Goal: Task Accomplishment & Management: Manage account settings

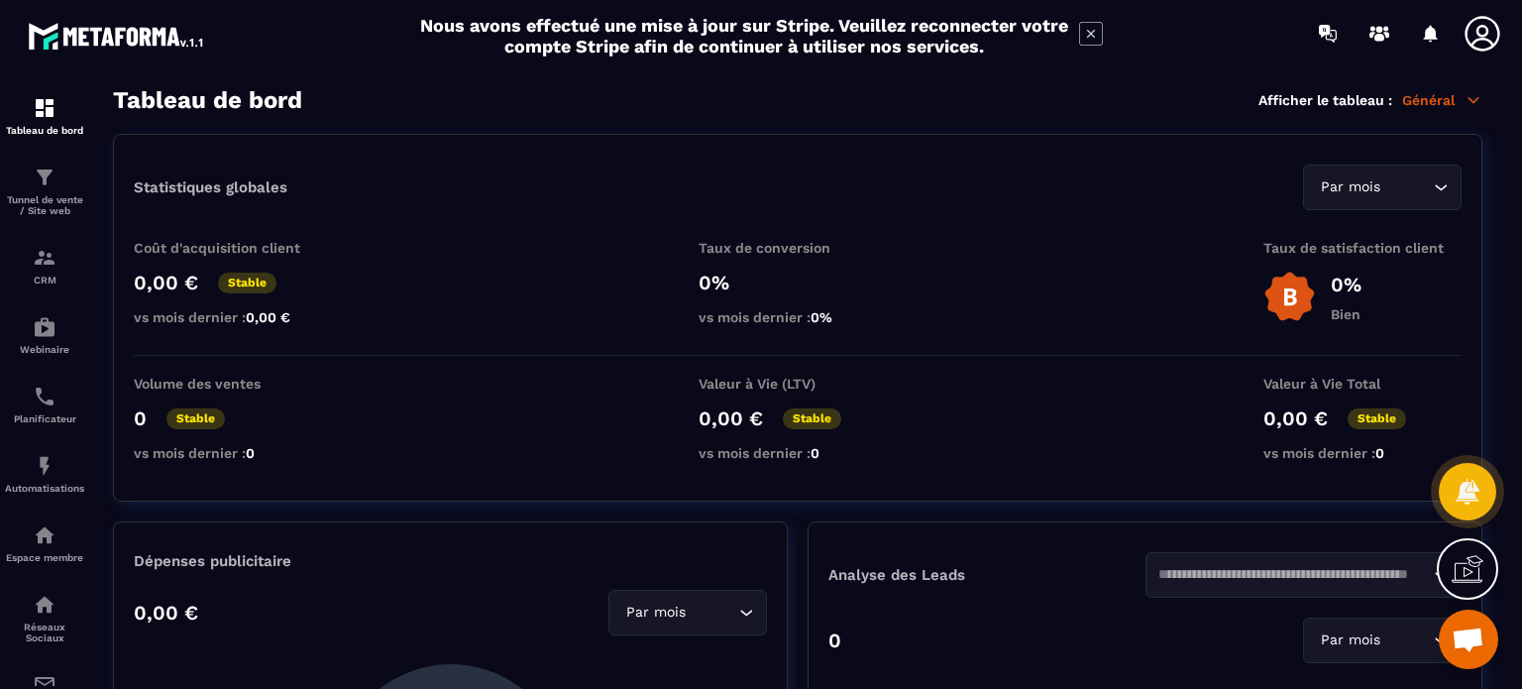
click at [1471, 32] on icon at bounding box center [1483, 34] width 40 height 40
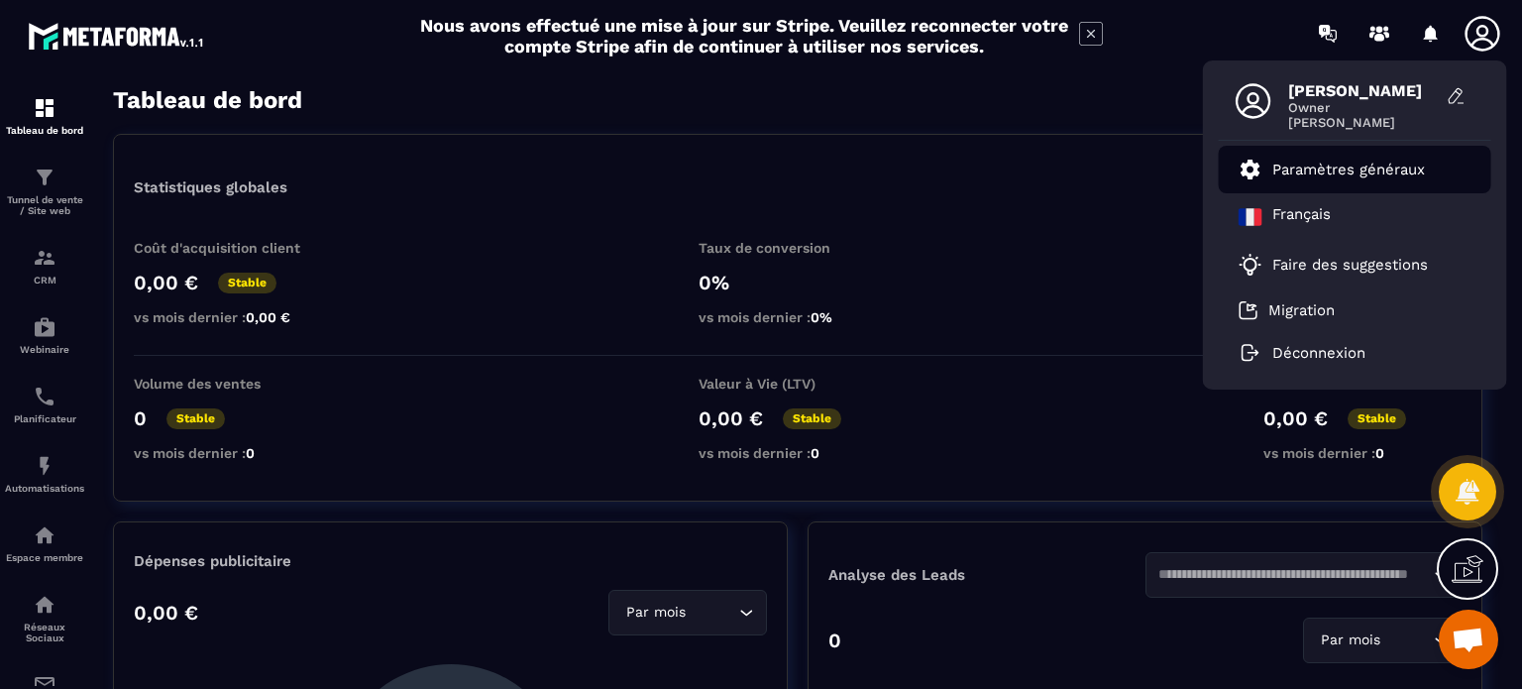
click at [1318, 167] on p "Paramètres généraux" at bounding box center [1348, 170] width 153 height 18
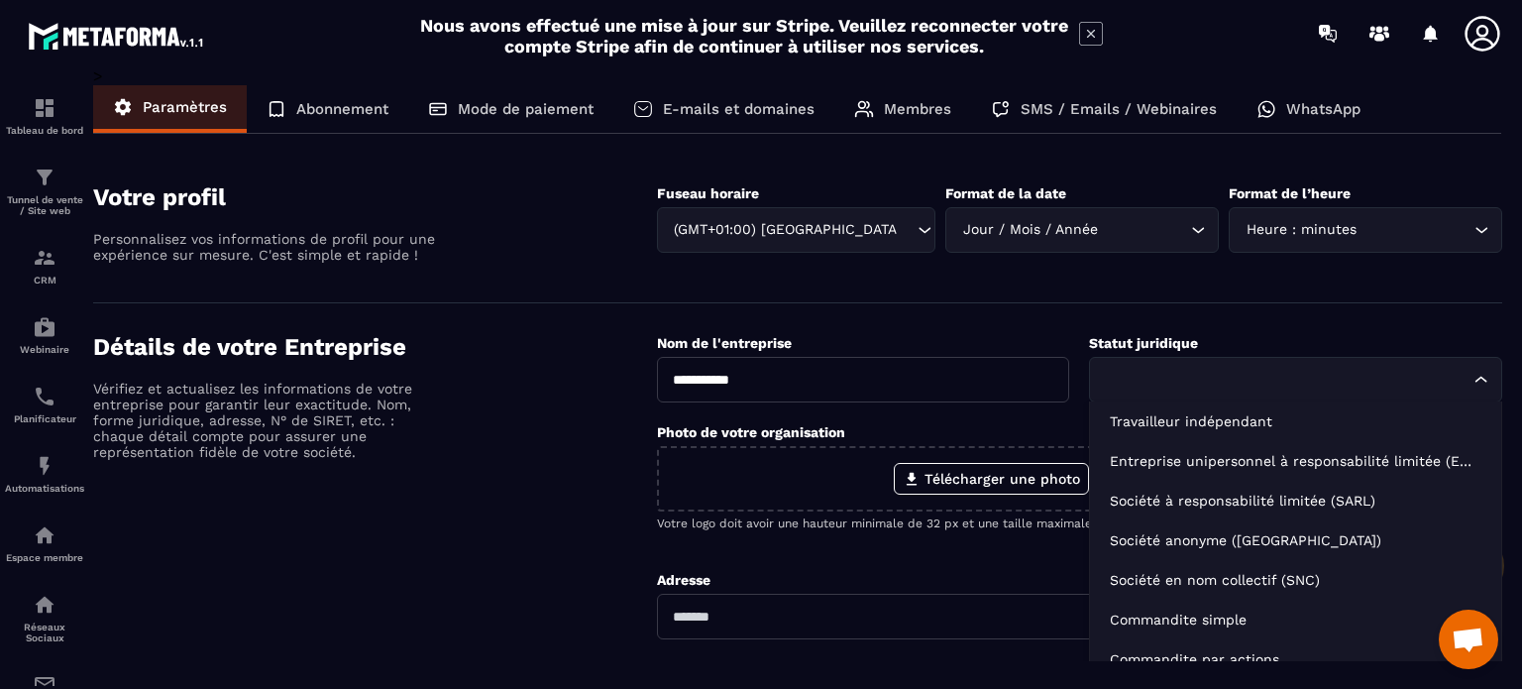
click at [1480, 381] on icon "Search for option" at bounding box center [1481, 380] width 20 height 20
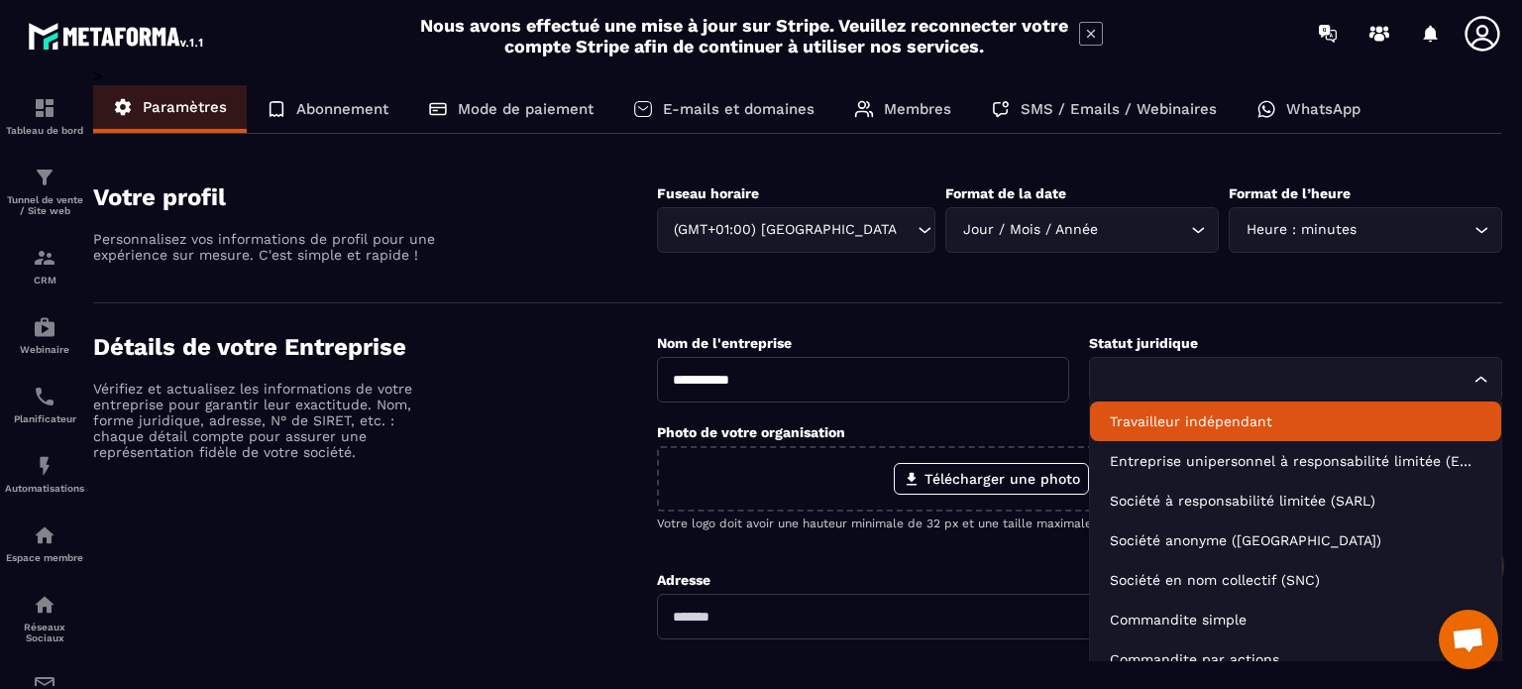
click at [1195, 417] on p "Travailleur indépendant" at bounding box center [1296, 421] width 372 height 20
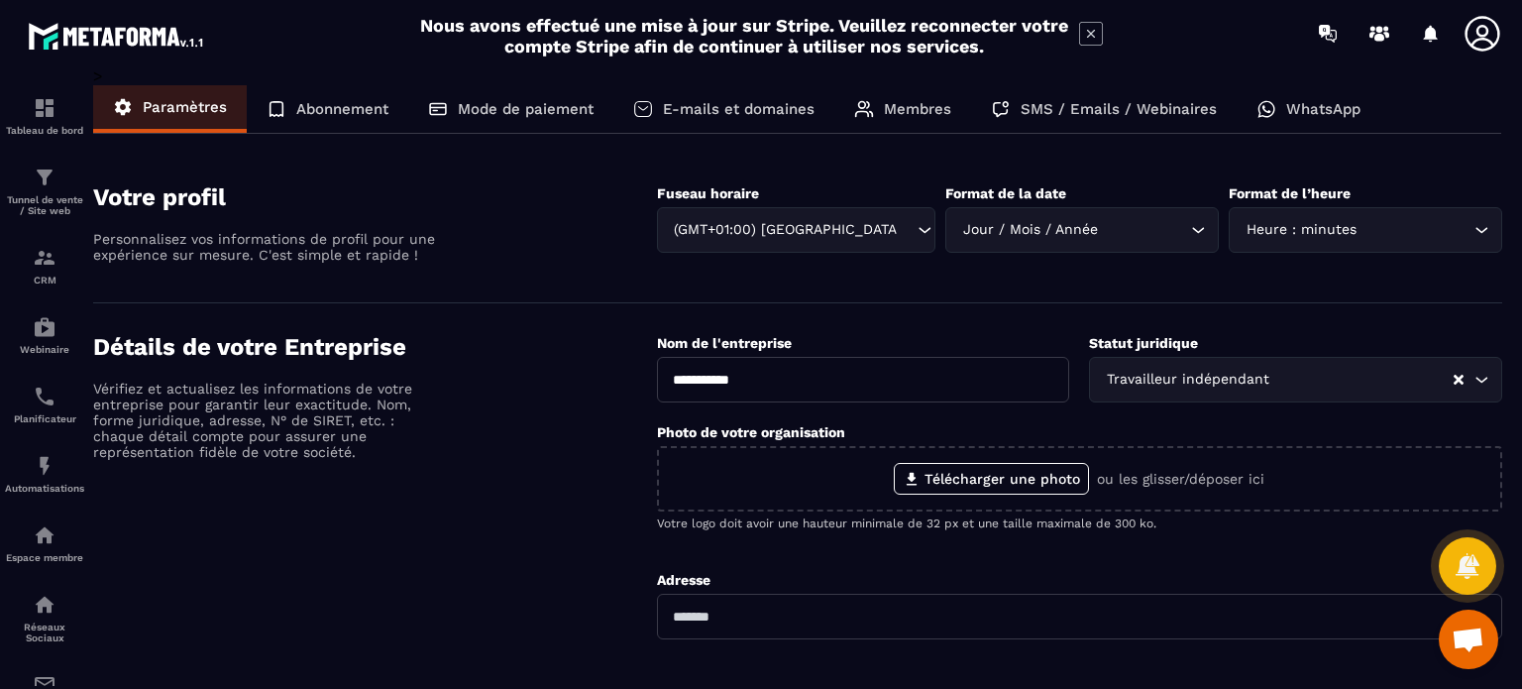
scroll to position [198, 0]
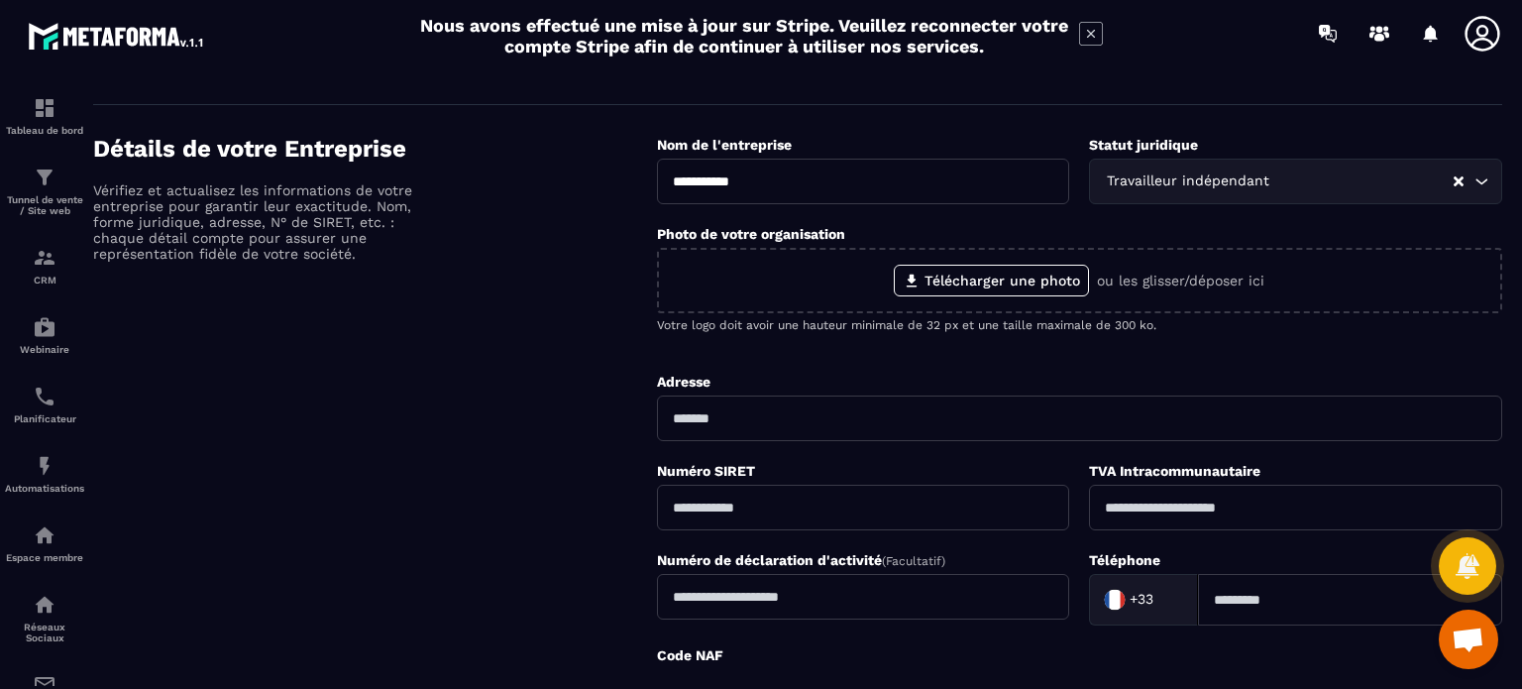
click at [709, 421] on input "text" at bounding box center [1079, 418] width 845 height 46
type input "**********"
click at [760, 503] on input "text" at bounding box center [863, 508] width 413 height 46
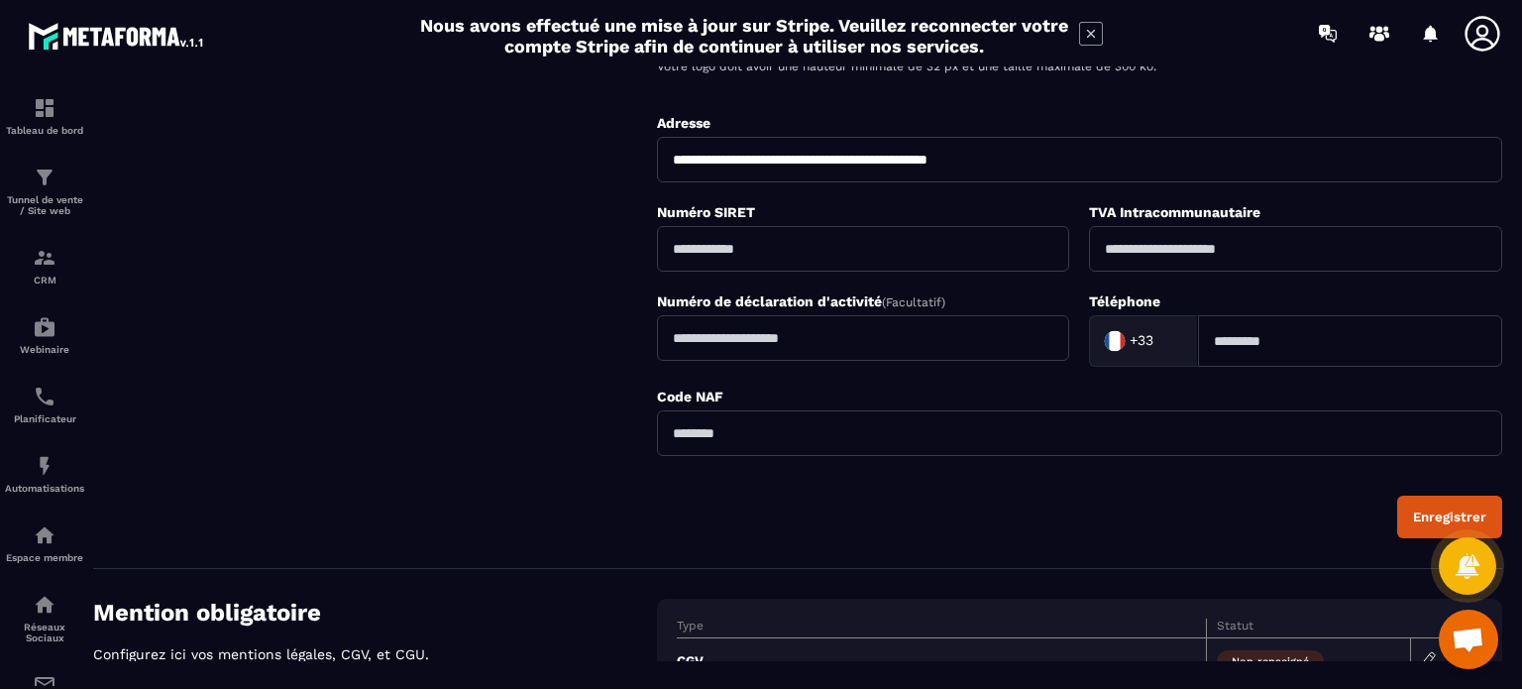
scroll to position [150, 0]
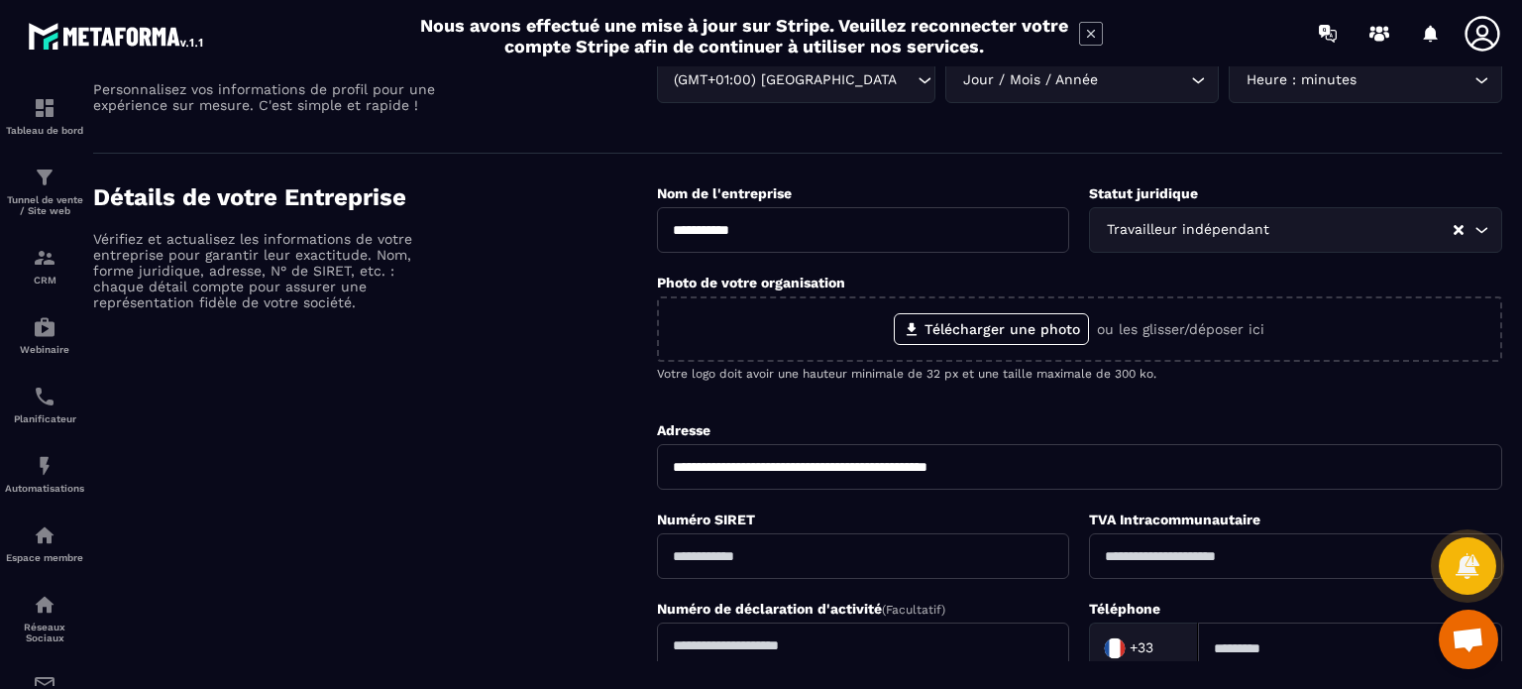
click at [1086, 30] on icon at bounding box center [1091, 34] width 24 height 24
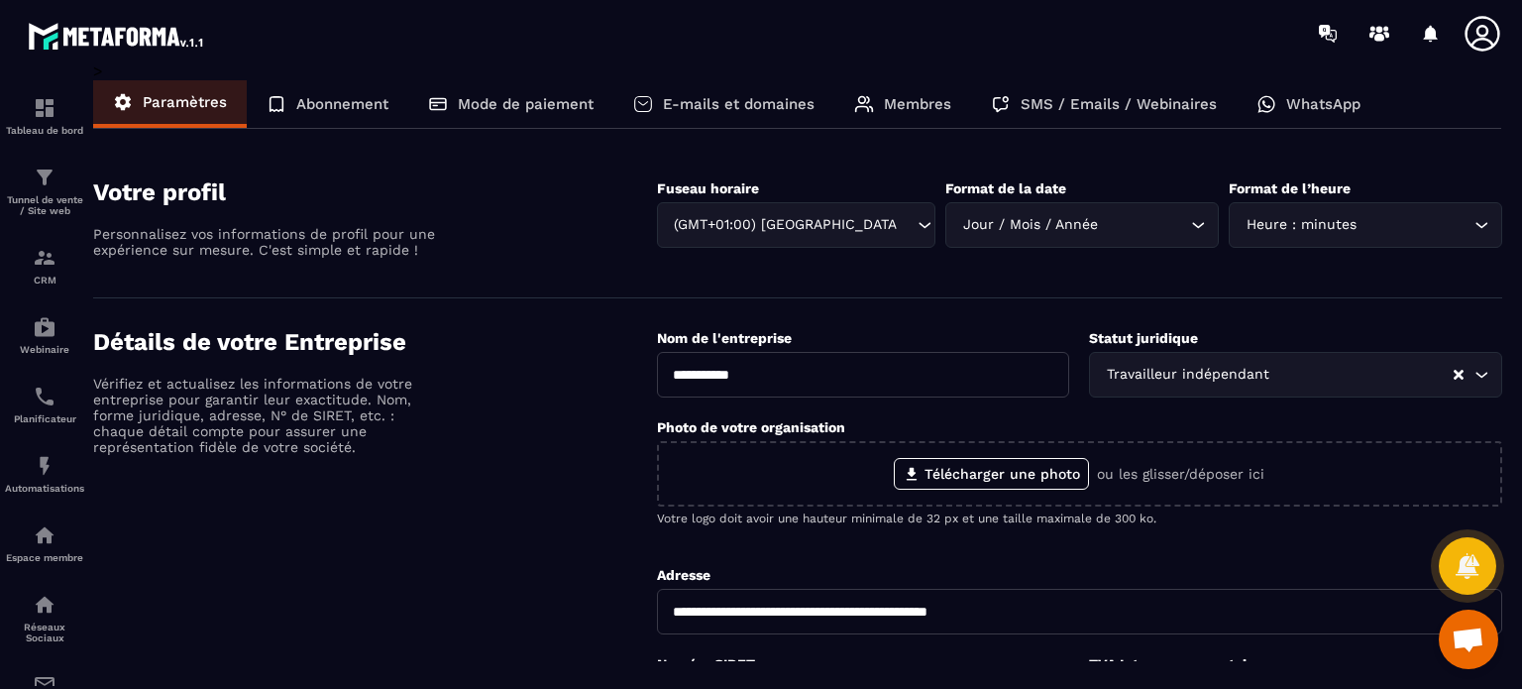
scroll to position [0, 0]
